Goal: Task Accomplishment & Management: Use online tool/utility

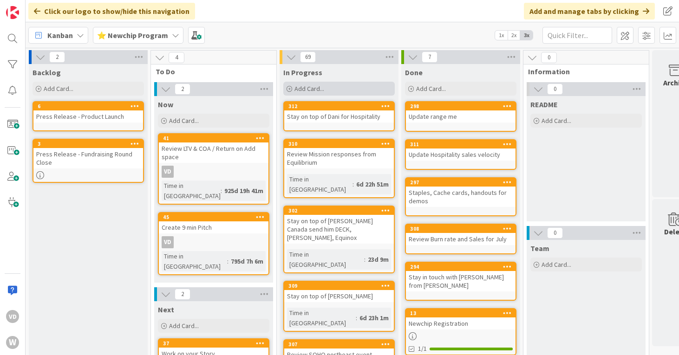
click at [327, 88] on div "Add Card..." at bounding box center [338, 89] width 111 height 14
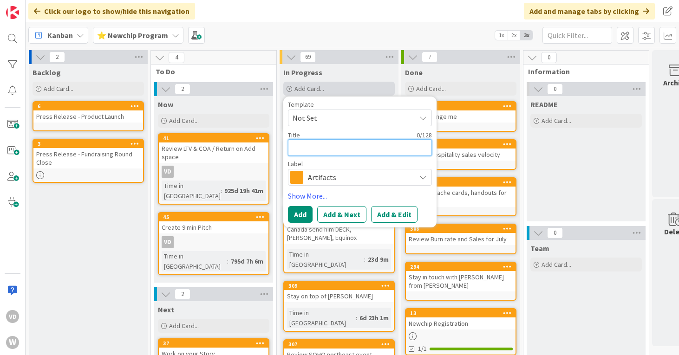
type textarea "s"
type textarea "x"
type textarea "st"
type textarea "x"
type textarea "sta"
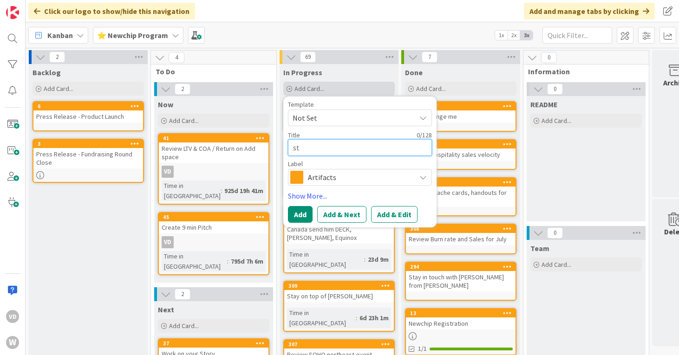
type textarea "x"
type textarea "stay"
type textarea "x"
type textarea "stay"
type textarea "x"
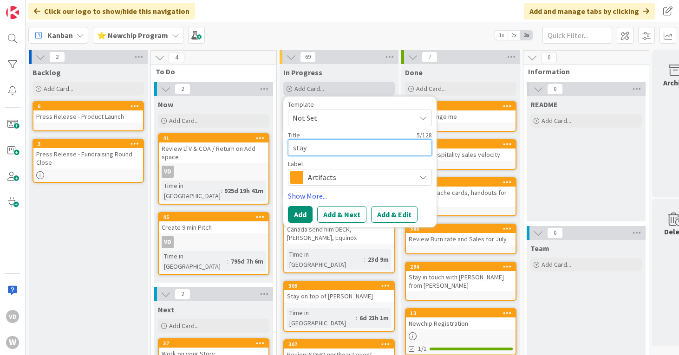
type textarea "stay o"
type textarea "x"
type textarea "stay on"
type textarea "x"
type textarea "stay on"
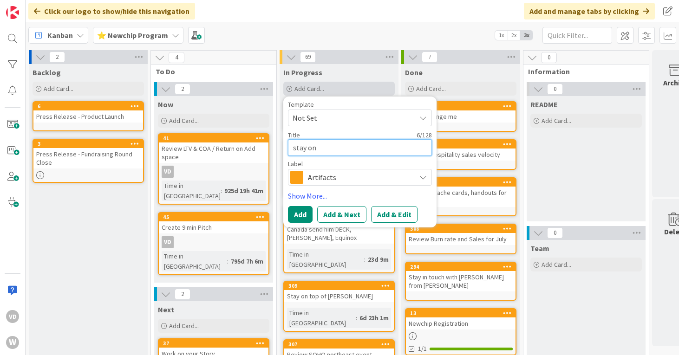
type textarea "x"
type textarea "stay on A"
type textarea "x"
type textarea "stay on Am"
type textarea "x"
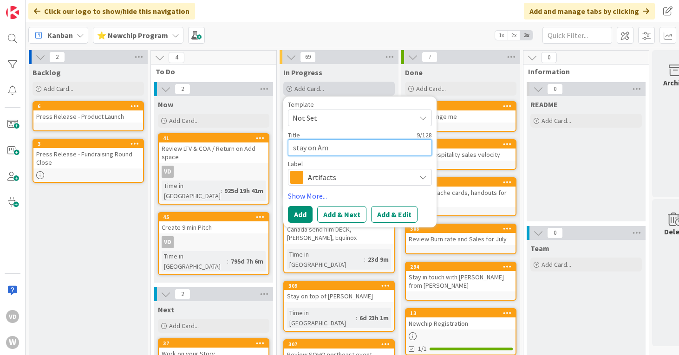
type textarea "stay on Ama"
type textarea "x"
type textarea "stay on Amaz"
type textarea "x"
type textarea "stay on Amazo"
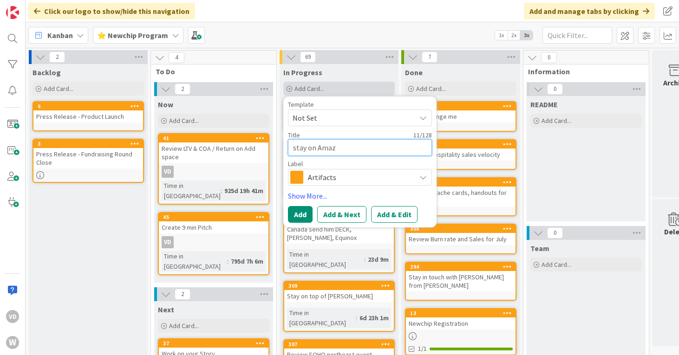
type textarea "x"
type textarea "stay on Amazon"
type textarea "x"
type textarea "stay on Amazon"
type textarea "x"
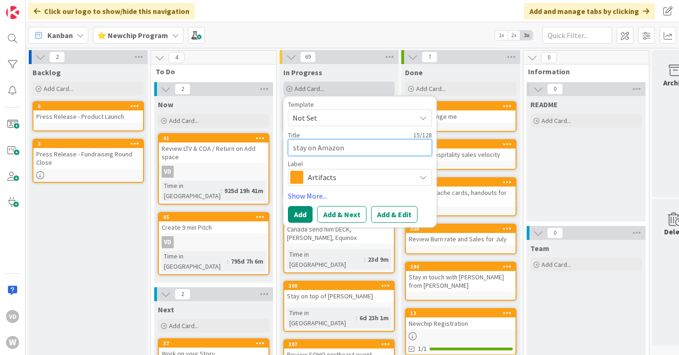
type textarea "stay on Amazon s"
type textarea "x"
type textarea "stay on Amazon se"
type textarea "x"
type textarea "stay on Amazon sel"
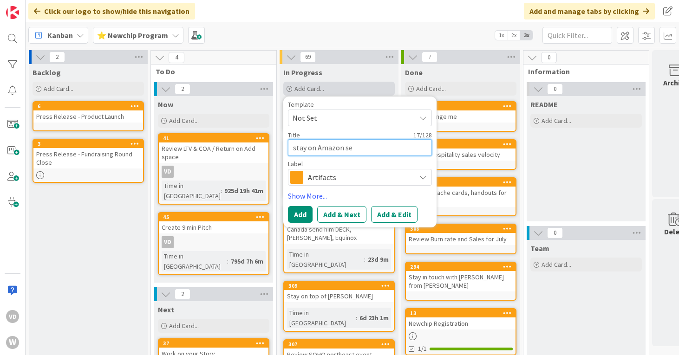
type textarea "x"
type textarea "stay on Amazon sell"
type textarea "x"
type textarea "stay on Amazon selle"
type textarea "x"
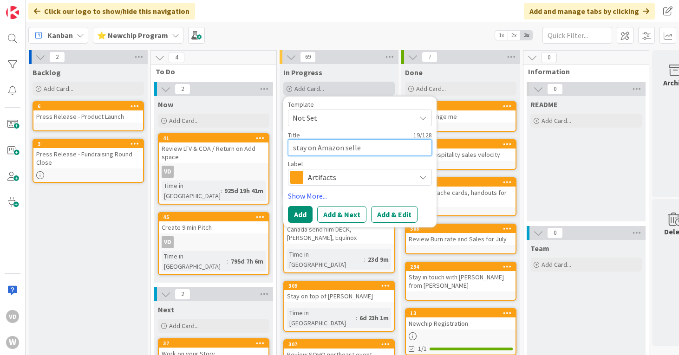
type textarea "stay on Amazon seller"
type textarea "x"
type textarea "stay on Amazon seller"
type textarea "x"
type textarea "stay on Amazon seller a"
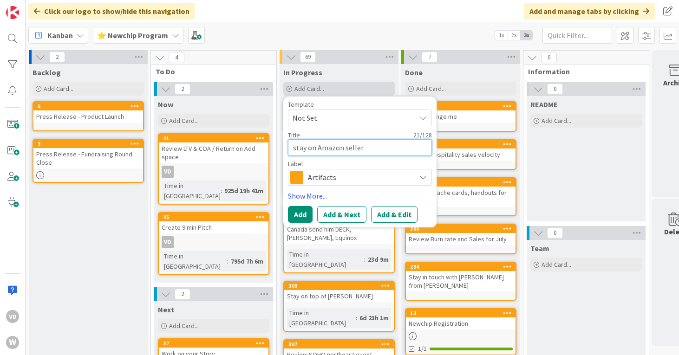
type textarea "x"
type textarea "stay on Amazon seller ac"
type textarea "x"
type textarea "stay on Amazon seller acc"
type textarea "x"
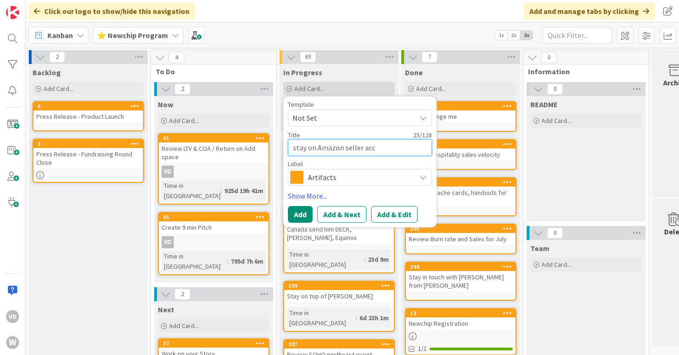
type textarea "stay on Amazon seller acco"
type textarea "x"
type textarea "stay on Amazon seller accou"
type textarea "x"
type textarea "stay on Amazon seller accoun"
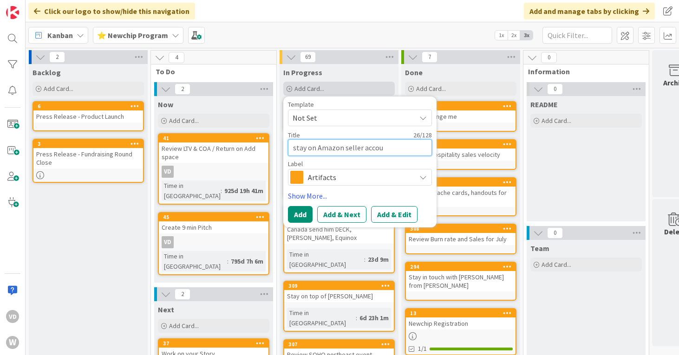
type textarea "x"
type textarea "stay on Amazon seller account"
type textarea "x"
click at [306, 213] on button "Add" at bounding box center [300, 214] width 25 height 17
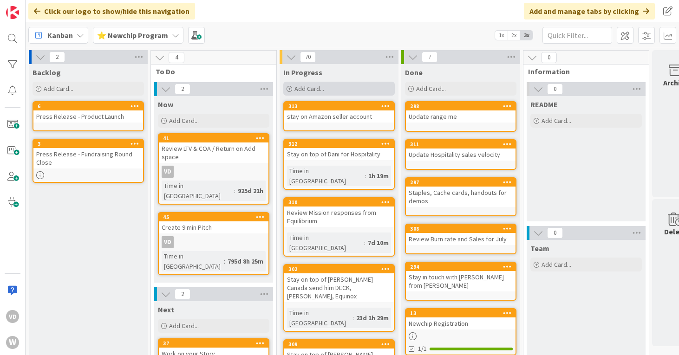
click at [315, 89] on span "Add Card..." at bounding box center [310, 89] width 30 height 8
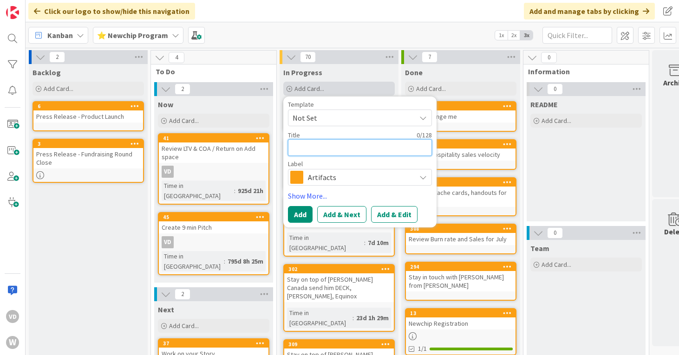
type textarea "A"
type textarea "x"
type textarea "Ad"
type textarea "x"
type textarea "Add"
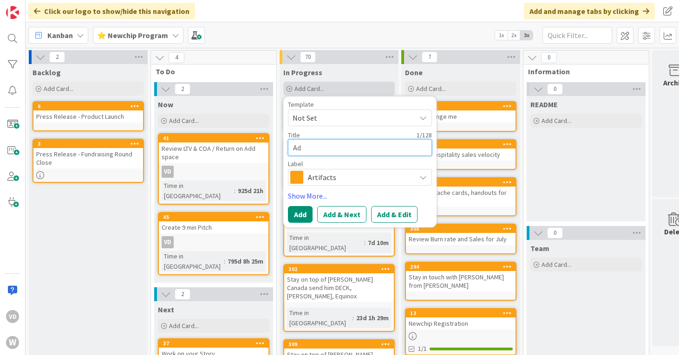
type textarea "x"
type textarea "Add"
type textarea "x"
type textarea "Add t"
type textarea "x"
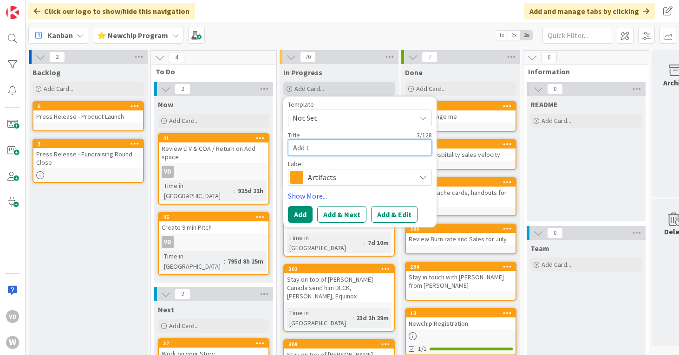
type textarea "Add to"
type textarea "x"
type textarea "Add to"
type textarea "x"
type textarea "Add to d"
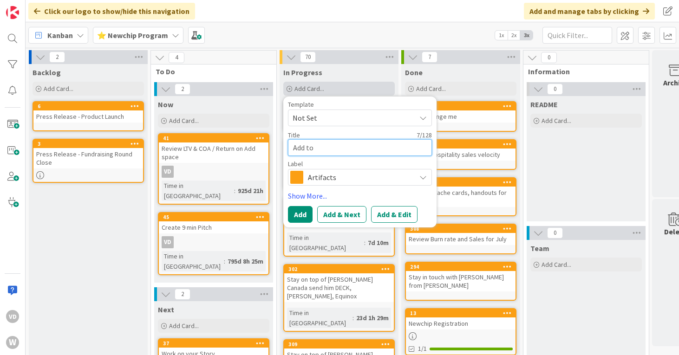
type textarea "x"
type textarea "Add to de"
type textarea "x"
type textarea "Add to dec"
type textarea "x"
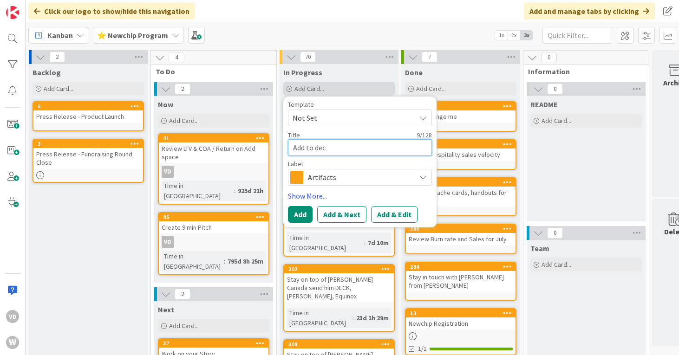
type textarea "Add to deck"
type textarea "x"
type textarea "Add to deck"
type textarea "x"
type textarea "Add to deck M"
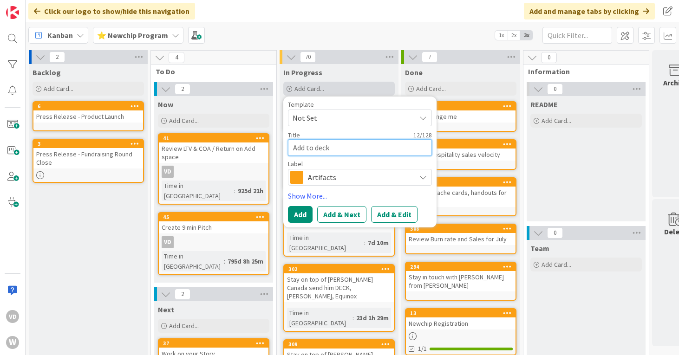
type textarea "x"
type textarea "Add to deck Mi"
type textarea "x"
type textarea "Add to deck Mia"
type textarea "x"
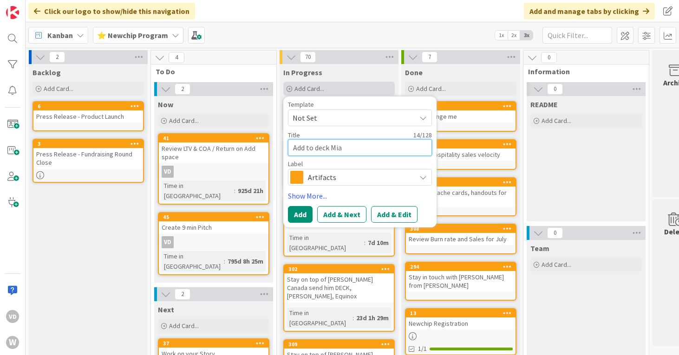
type textarea "Add to deck Miam"
type textarea "x"
type textarea "Add to deck [GEOGRAPHIC_DATA]"
type textarea "x"
type textarea "Add to deck [GEOGRAPHIC_DATA]"
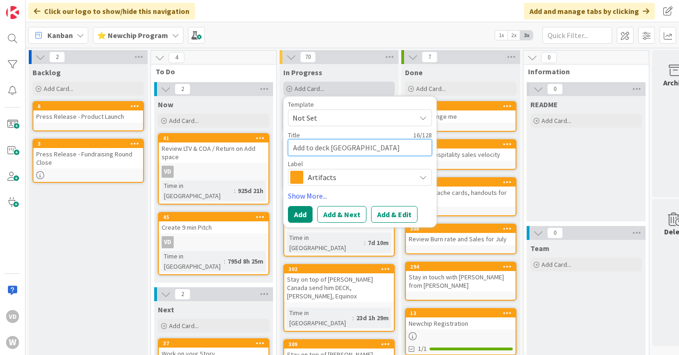
type textarea "x"
type textarea "Add to deck Miami m"
type textarea "x"
type textarea "Add to deck Miami mo"
type textarea "x"
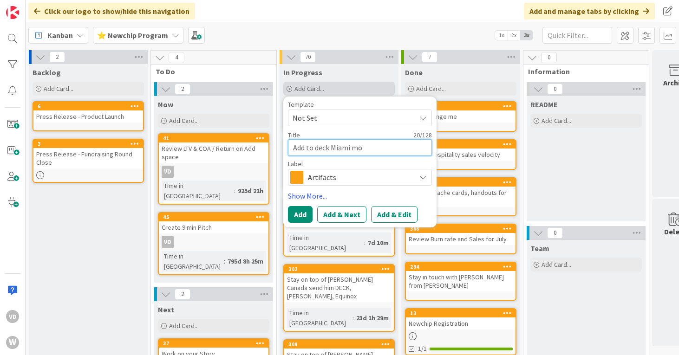
type textarea "Add to deck Miami mov"
type textarea "x"
type textarea "Add to deck Miami mover"
type textarea "x"
type textarea "Add to deck Miami mover"
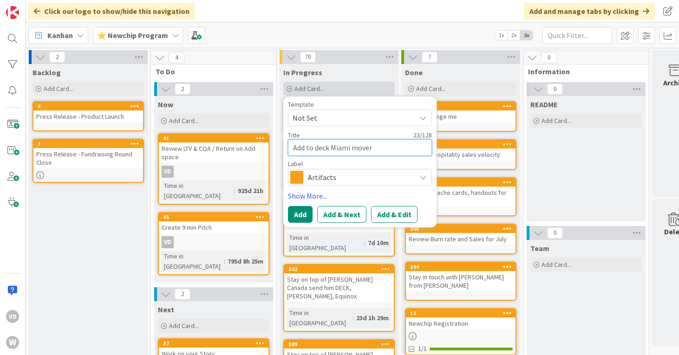
type textarea "x"
type textarea "Add to deck Miami mover"
type textarea "x"
type textarea "Add to deck Miami move"
type textarea "x"
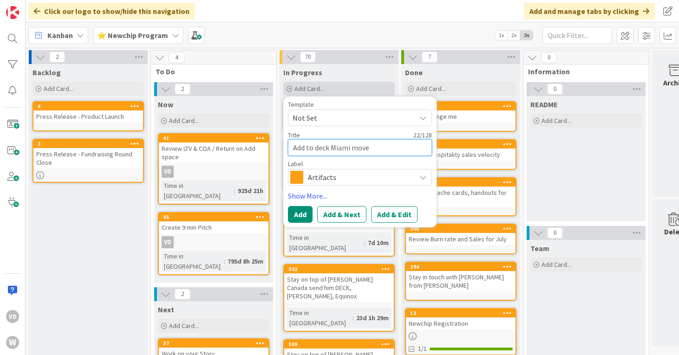
type textarea "Add to deck Miami move."
type textarea "x"
type textarea "Add to deck Miami move"
type textarea "x"
type textarea "Add to deck Miami move"
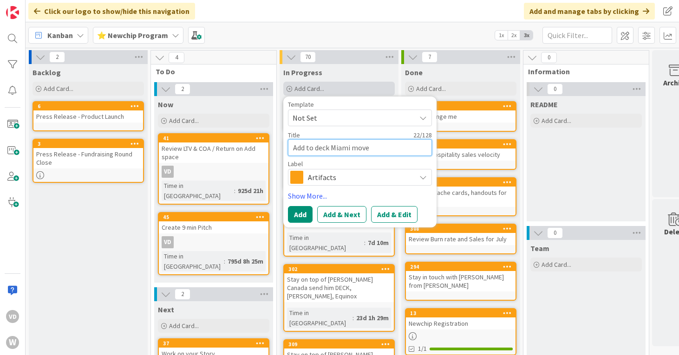
type textarea "x"
type textarea "Add to deck Miami move a"
type textarea "x"
type textarea "Add to deck Miami move an"
type textarea "x"
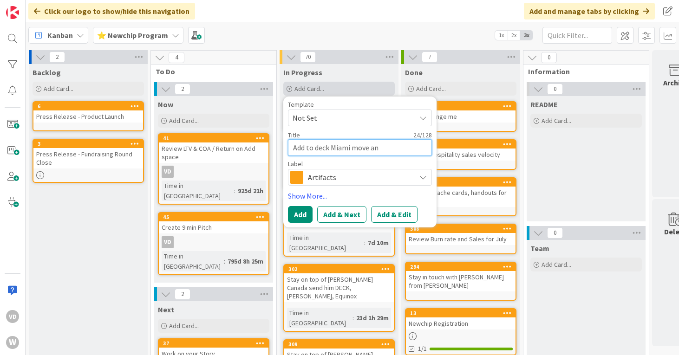
type textarea "Add to deck Miami move ans"
type textarea "x"
type textarea "Add to deck Miami move ans"
type textarea "x"
type textarea "Add to deck Miami move ans"
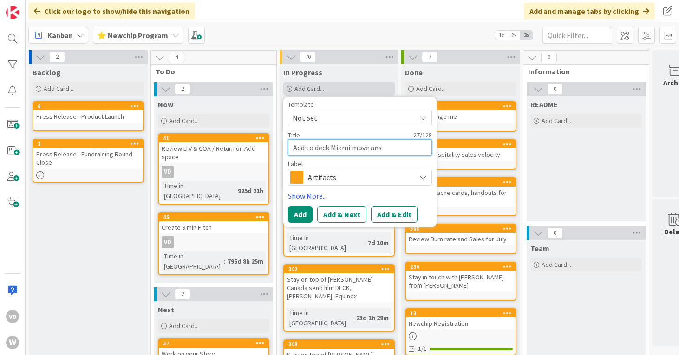
type textarea "x"
type textarea "Add to deck Miami move an"
type textarea "x"
type textarea "Add to deck Miami move and"
type textarea "x"
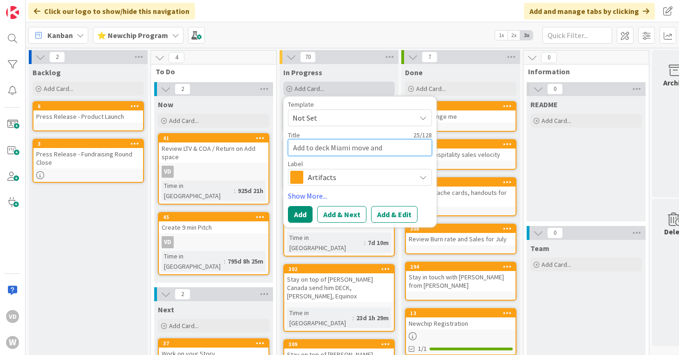
type textarea "Add to deck Miami move and"
type textarea "x"
type textarea "Add to deck Miami move and h"
type textarea "x"
type textarea "Add to deck Miami move and hp"
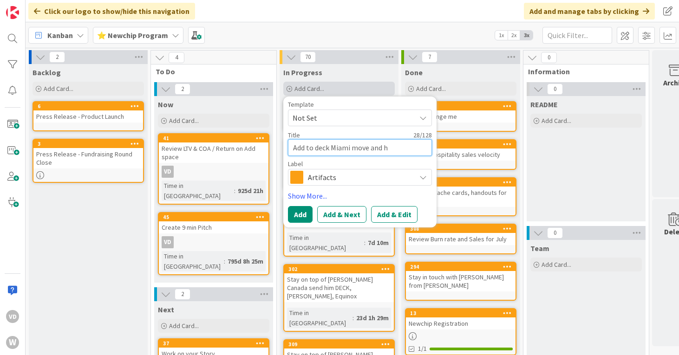
type textarea "x"
type textarea "Add to deck Miami move and h"
type textarea "x"
type textarea "Add to deck Miami move and ho"
type textarea "x"
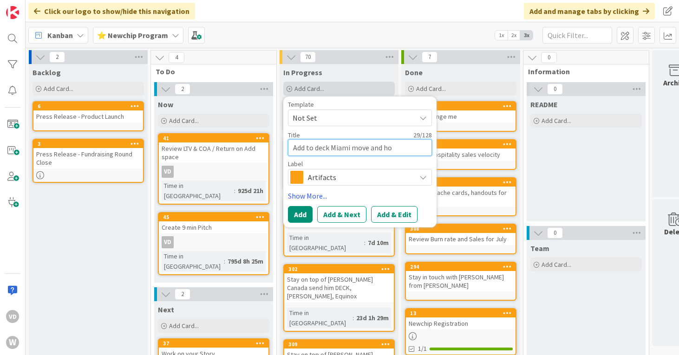
type textarea "Add to deck Miami move and hos"
type textarea "x"
type textarea "Add to deck Miami move and hosp"
type textarea "x"
type textarea "Add to deck Miami move and hospi"
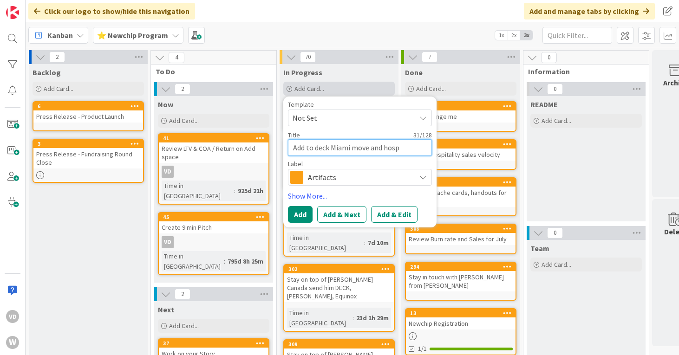
type textarea "x"
type textarea "Add to deck Miami move and hospit"
type textarea "x"
type textarea "Add to deck Miami move and hospita"
type textarea "x"
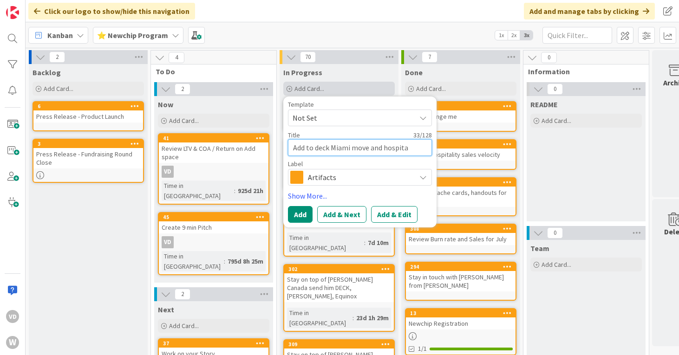
type textarea "Add to deck Miami move and hospital"
type textarea "x"
type textarea "Add to deck Miami move and hospitali"
type textarea "x"
type textarea "Add to deck Miami move and hospitalit"
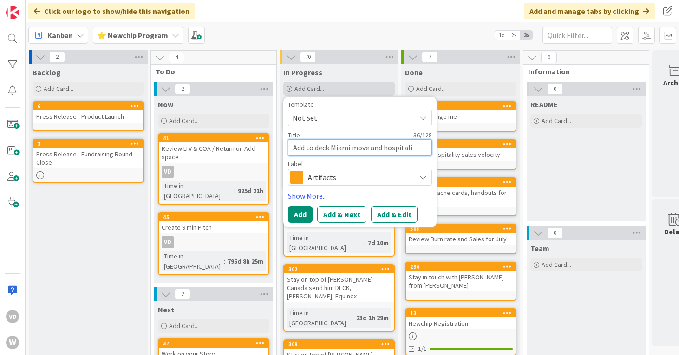
type textarea "x"
type textarea "Add to deck Miami move and hospitality"
type textarea "x"
type textarea "Add to deck Miami move and hospitality"
type textarea "x"
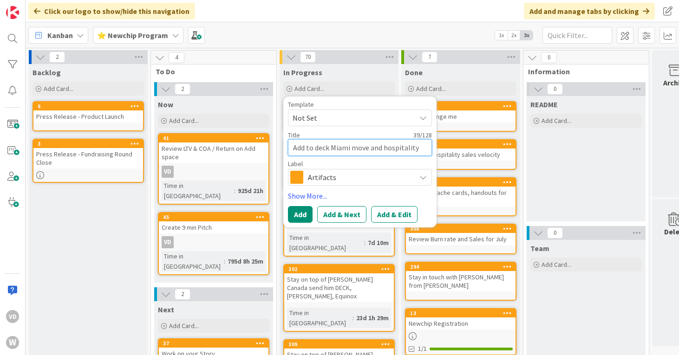
type textarea "Add to deck Miami move and hospitality W"
type textarea "x"
type textarea "Add to deck Miami move and hospitality WO"
type textarea "x"
type textarea "Add to deck Miami move and hospitality WOR"
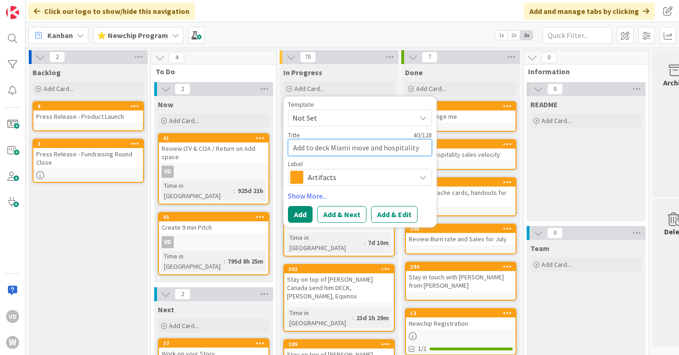
type textarea "x"
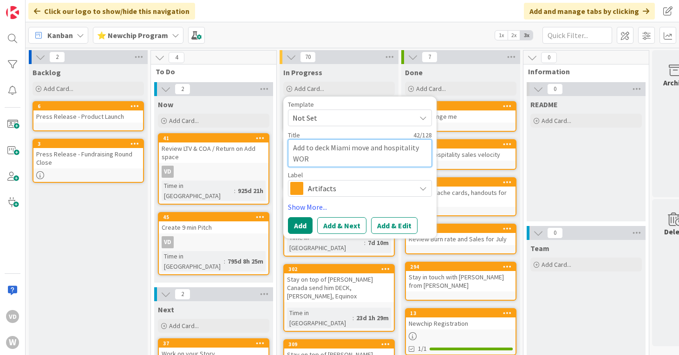
type textarea "Add to deck Miami move and hospitality WORS"
type textarea "x"
type textarea "Add to deck Miami move and hospitality WORSH"
type textarea "x"
type textarea "Add to deck Miami move and hospitality WORSHO"
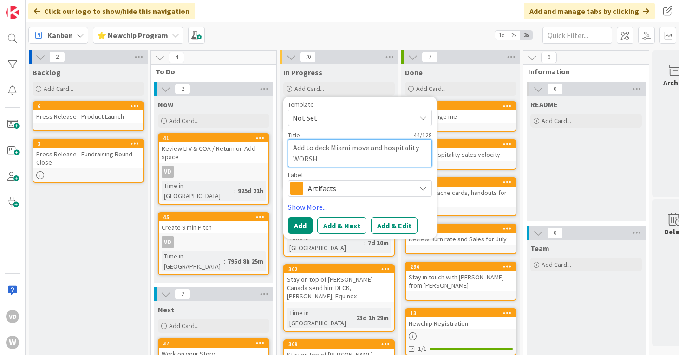
type textarea "x"
type textarea "Add to deck Miami move and hospitality WORSHOP"
type textarea "x"
click at [308, 158] on textarea "Add to deck Miami move and hospitality WORSHOP" at bounding box center [360, 153] width 144 height 28
type textarea "Add to deck Miami move and hospitality WORKSHOP"
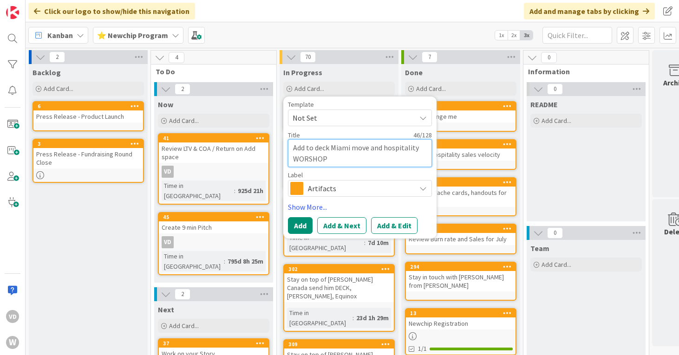
type textarea "x"
click at [300, 227] on button "Add" at bounding box center [300, 225] width 25 height 17
